Goal: Task Accomplishment & Management: Use online tool/utility

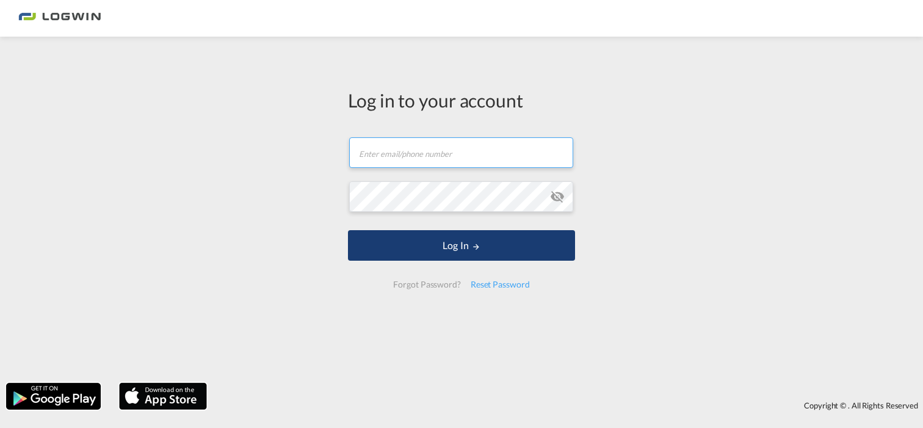
type input "[EMAIL_ADDRESS][DOMAIN_NAME]"
click at [482, 250] on button "Log In" at bounding box center [461, 245] width 227 height 31
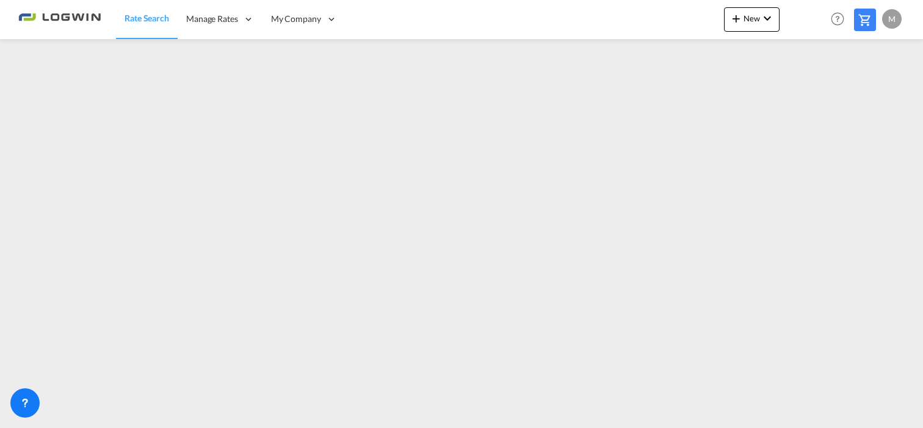
click at [858, 417] on div at bounding box center [461, 228] width 923 height 378
